Goal: Task Accomplishment & Management: Complete application form

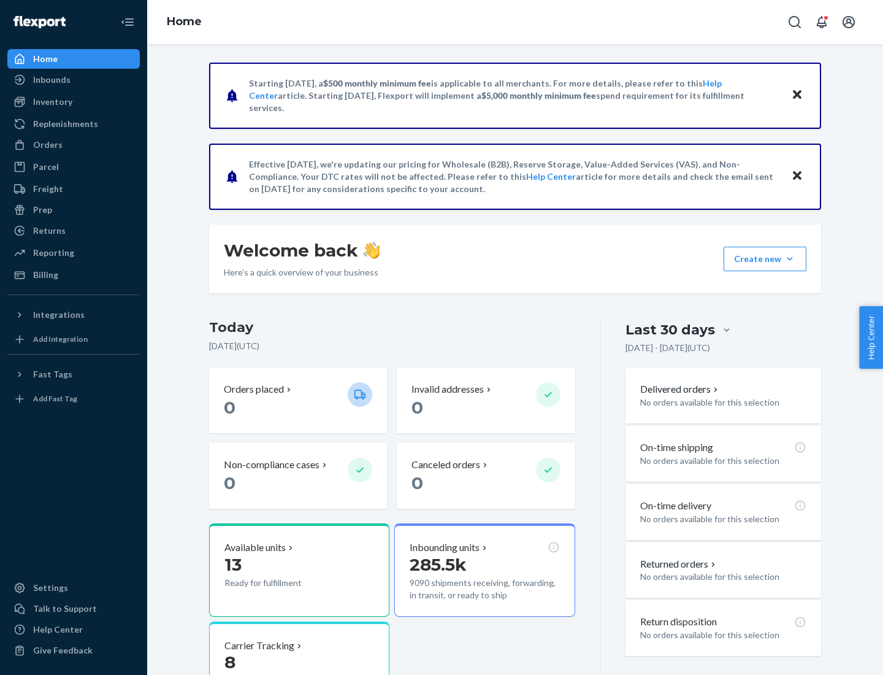
click at [64, 124] on div "Replenishments" at bounding box center [65, 124] width 65 height 12
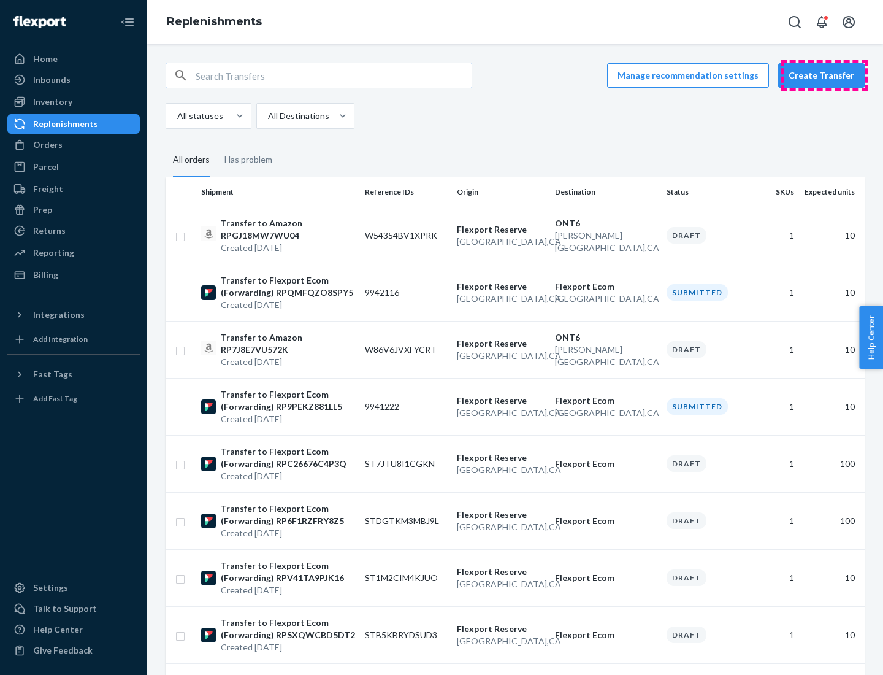
click at [824, 75] on button "Create Transfer" at bounding box center [821, 75] width 86 height 25
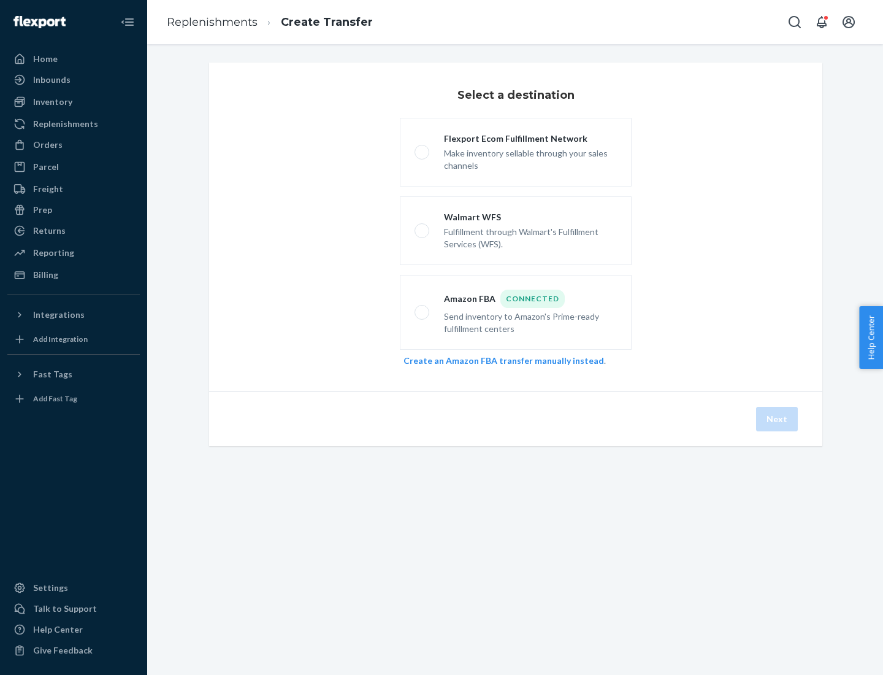
click at [498, 360] on link "Create an Amazon FBA transfer manually instead" at bounding box center [504, 360] width 201 height 10
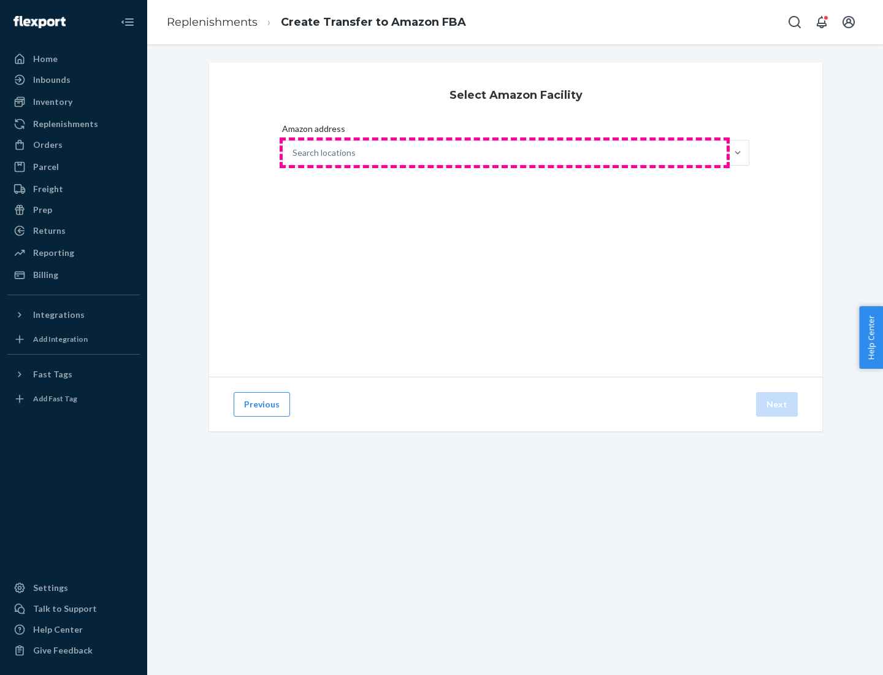
click at [505, 153] on div "Search locations" at bounding box center [505, 152] width 444 height 25
click at [294, 153] on input "Amazon address Search locations" at bounding box center [293, 153] width 1 height 12
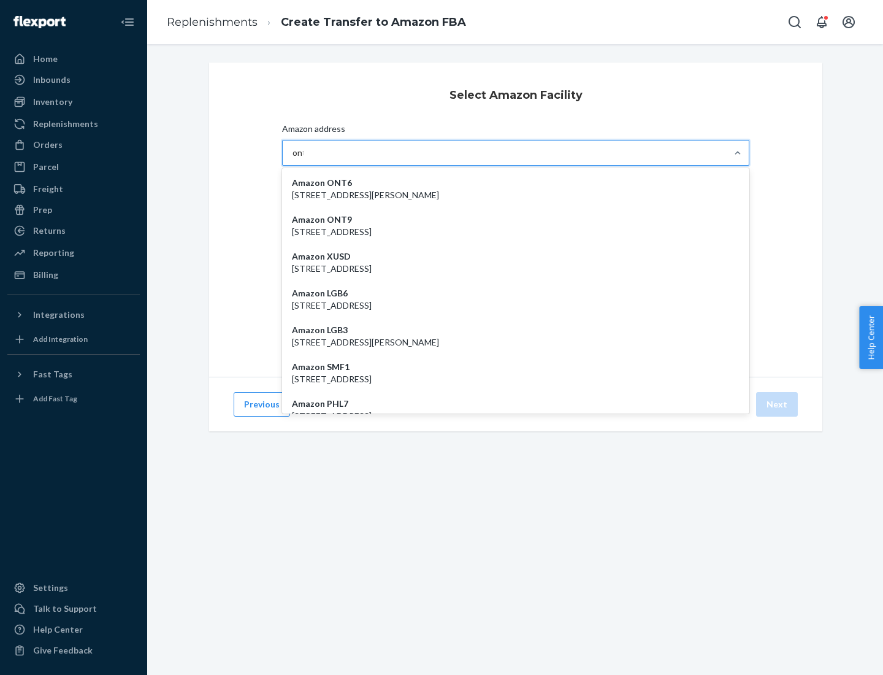
type input "ont6"
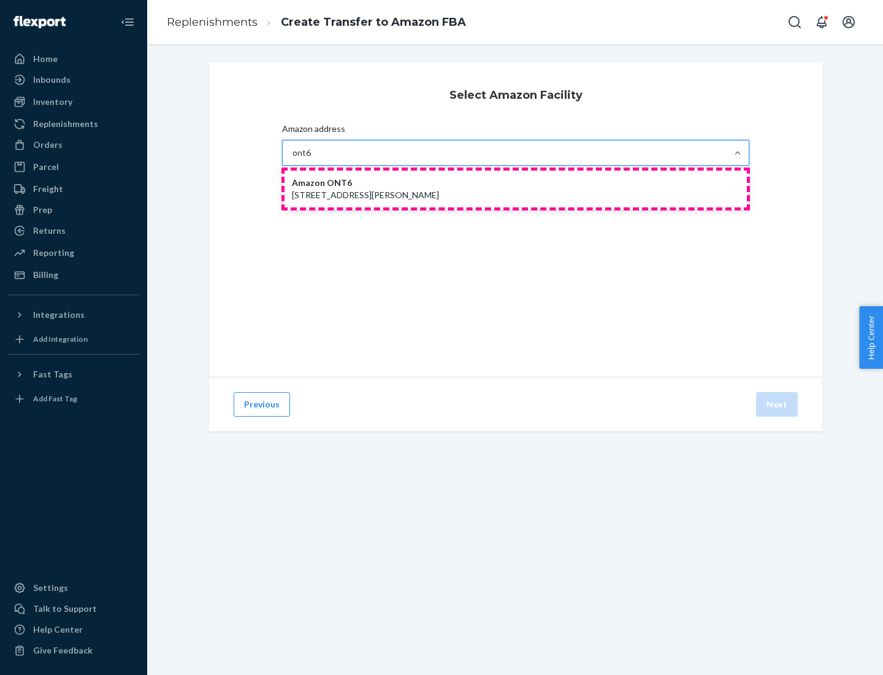
click at [516, 189] on p "[STREET_ADDRESS][PERSON_NAME]" at bounding box center [516, 195] width 448 height 12
click at [312, 159] on input "ont6" at bounding box center [302, 153] width 19 height 12
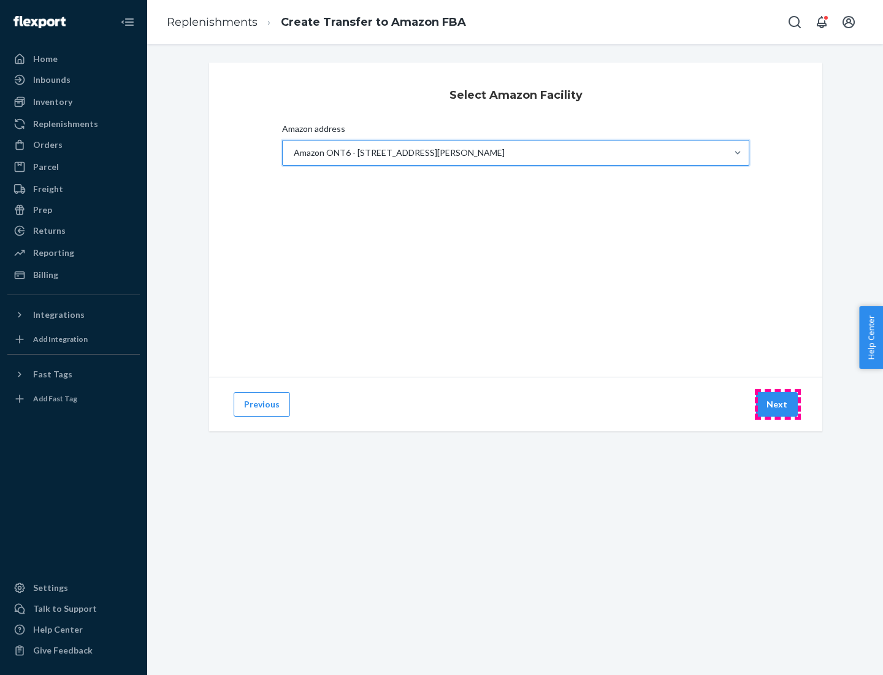
click at [778, 404] on button "Next" at bounding box center [777, 404] width 42 height 25
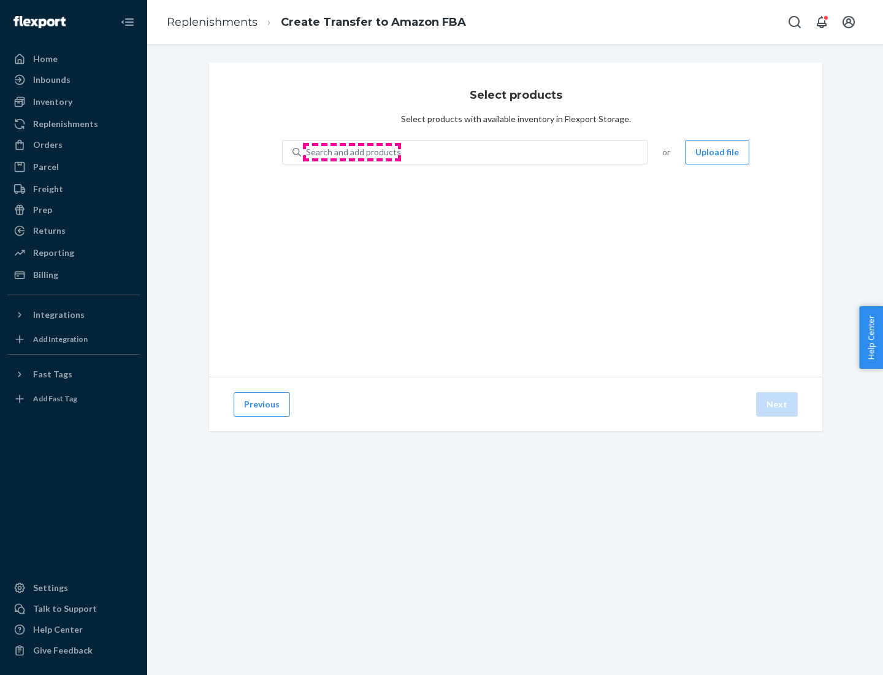
click at [352, 152] on div "Search and add products" at bounding box center [353, 152] width 95 height 12
click at [307, 152] on input "Search and add products" at bounding box center [306, 152] width 1 height 12
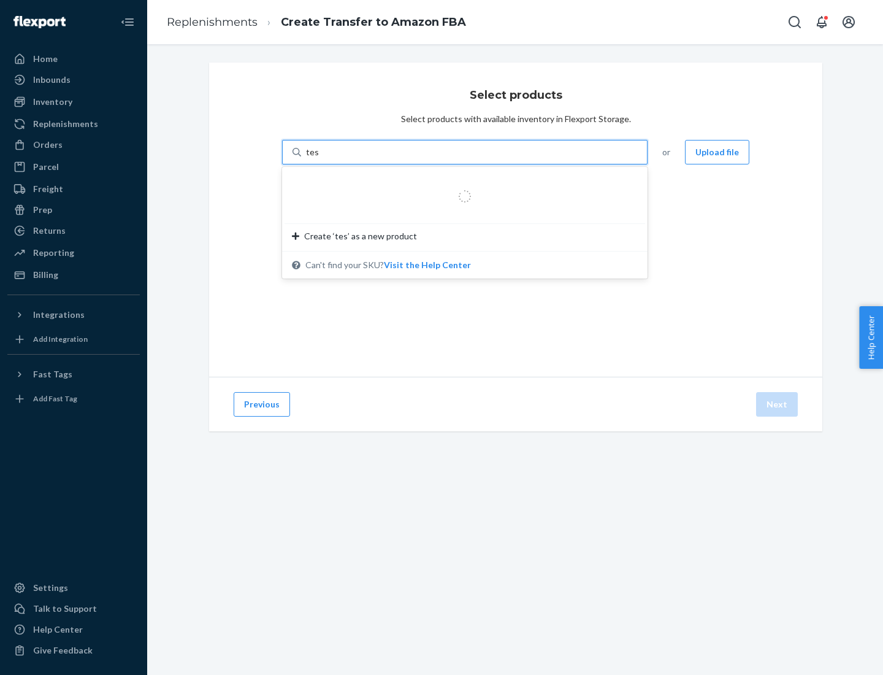
type input "test"
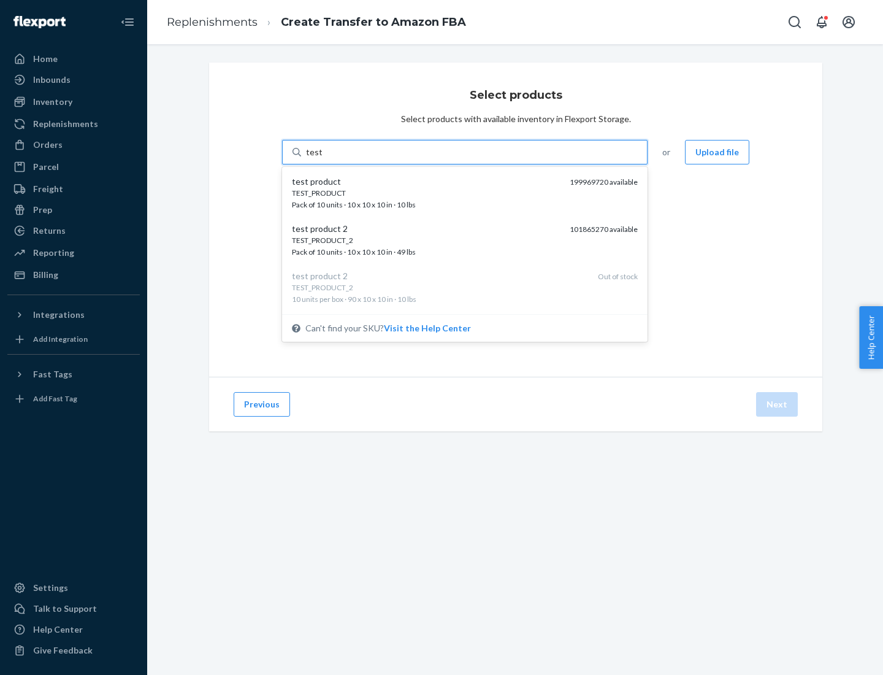
scroll to position [6, 0]
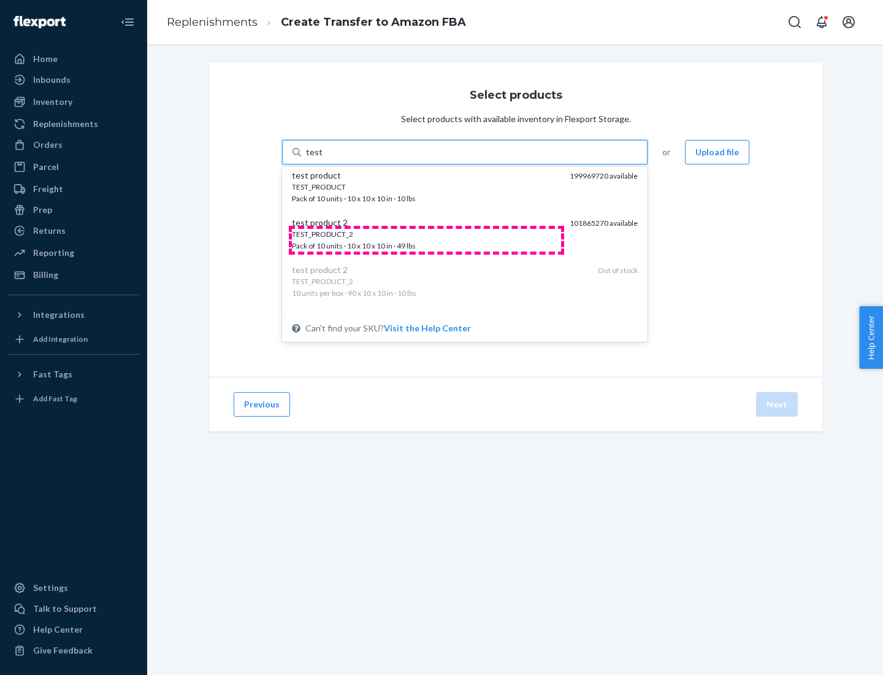
click at [426, 240] on div "TEST_PRODUCT_2 Pack of 10 units · 10 x 10 x 10 in · 49 lbs" at bounding box center [426, 240] width 268 height 23
click at [322, 158] on input "test" at bounding box center [314, 152] width 16 height 12
